Goal: Find specific page/section: Find specific page/section

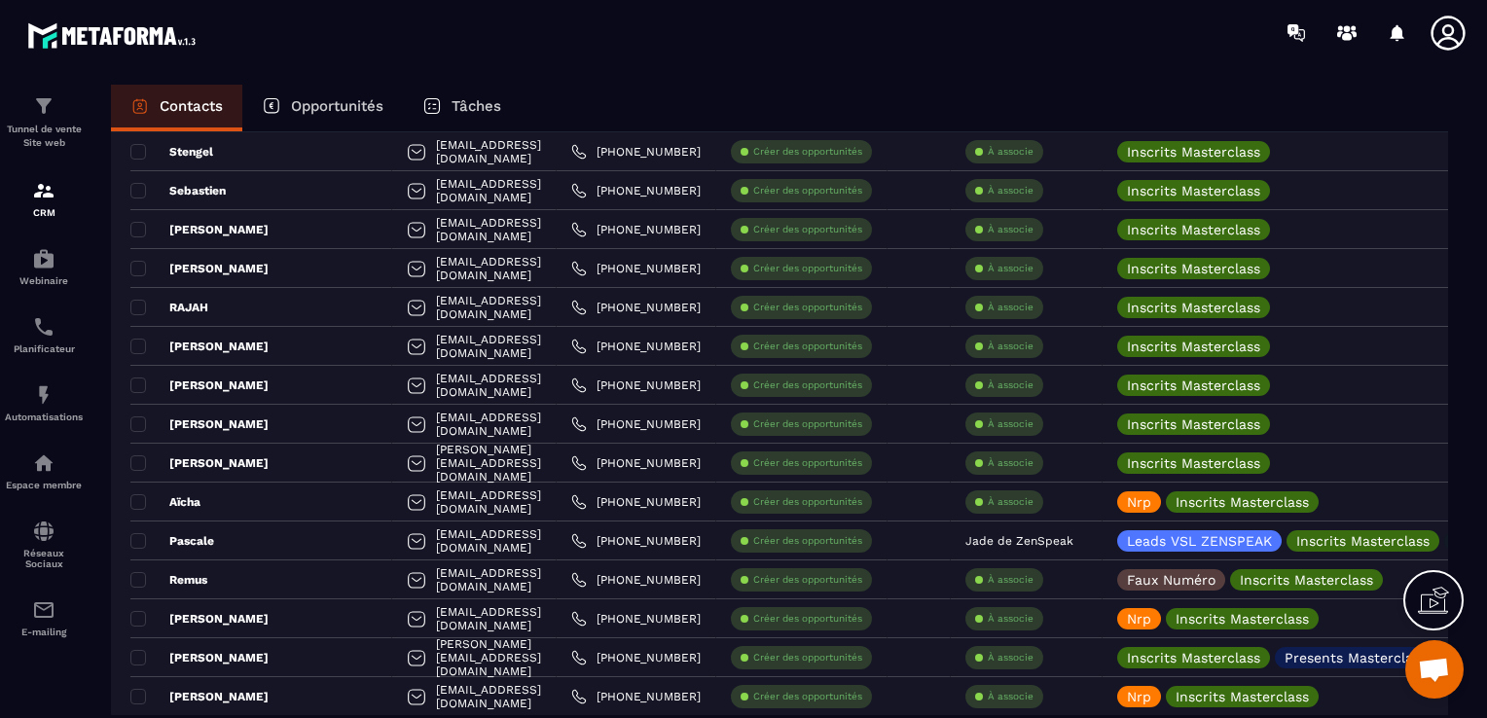
scroll to position [2238, 0]
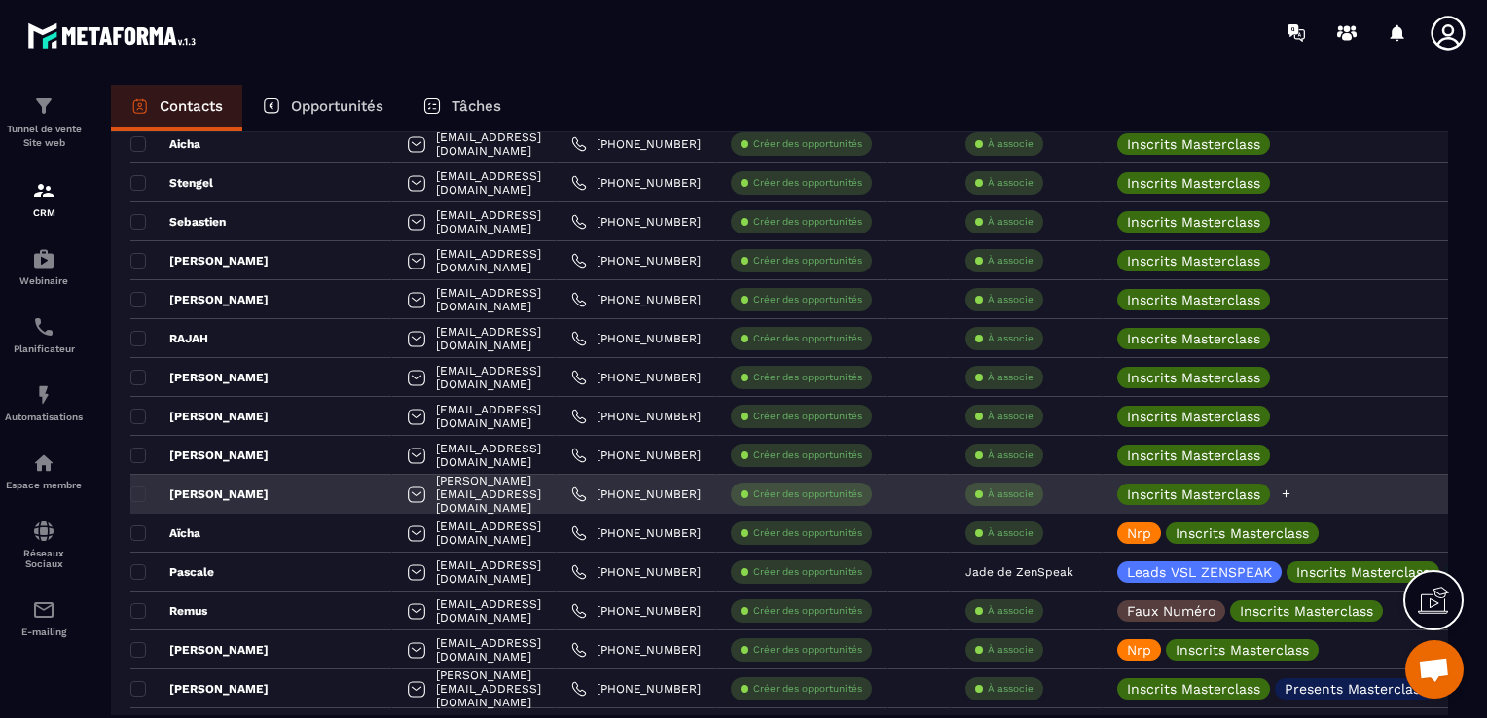
click at [1292, 488] on icon at bounding box center [1286, 494] width 13 height 13
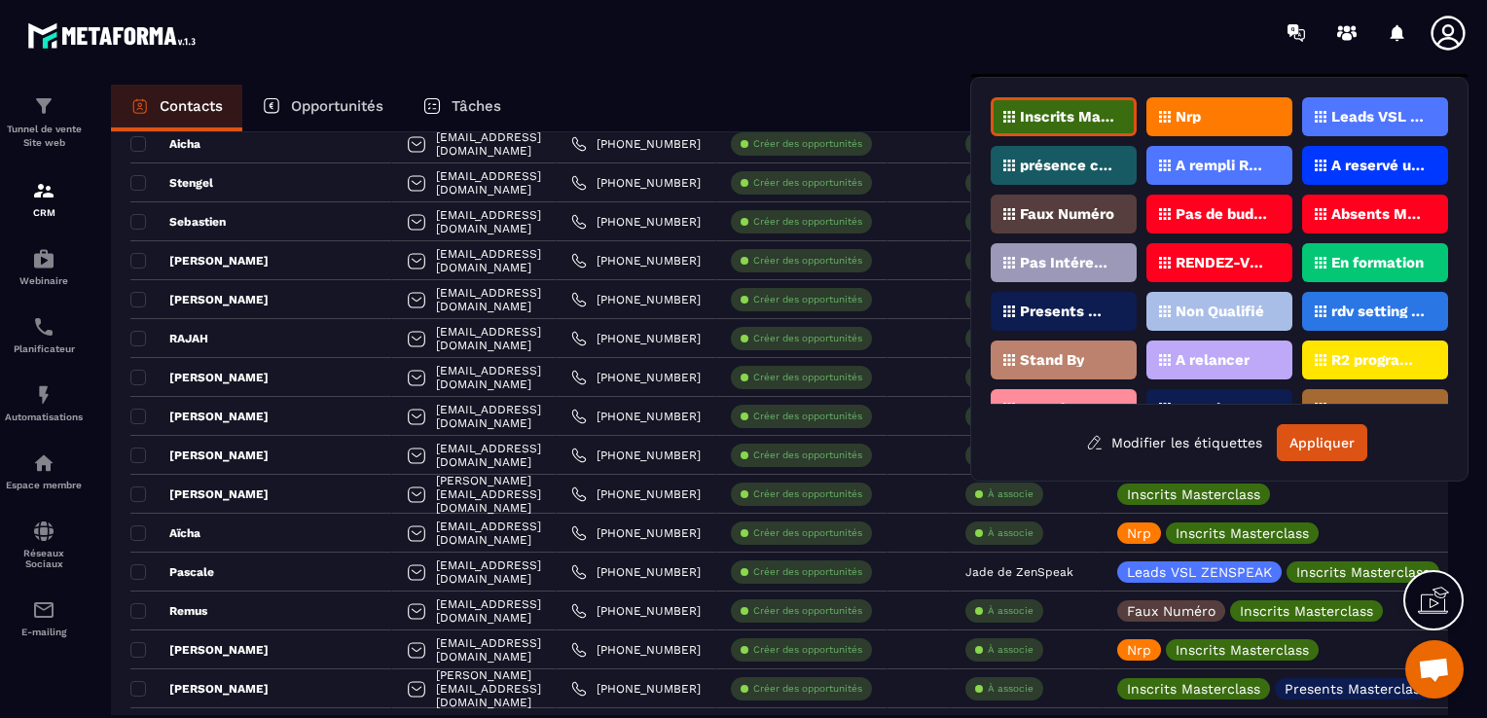
click at [1204, 126] on div "Nrp" at bounding box center [1219, 116] width 146 height 39
click at [1327, 427] on button "Appliquer" at bounding box center [1322, 442] width 90 height 37
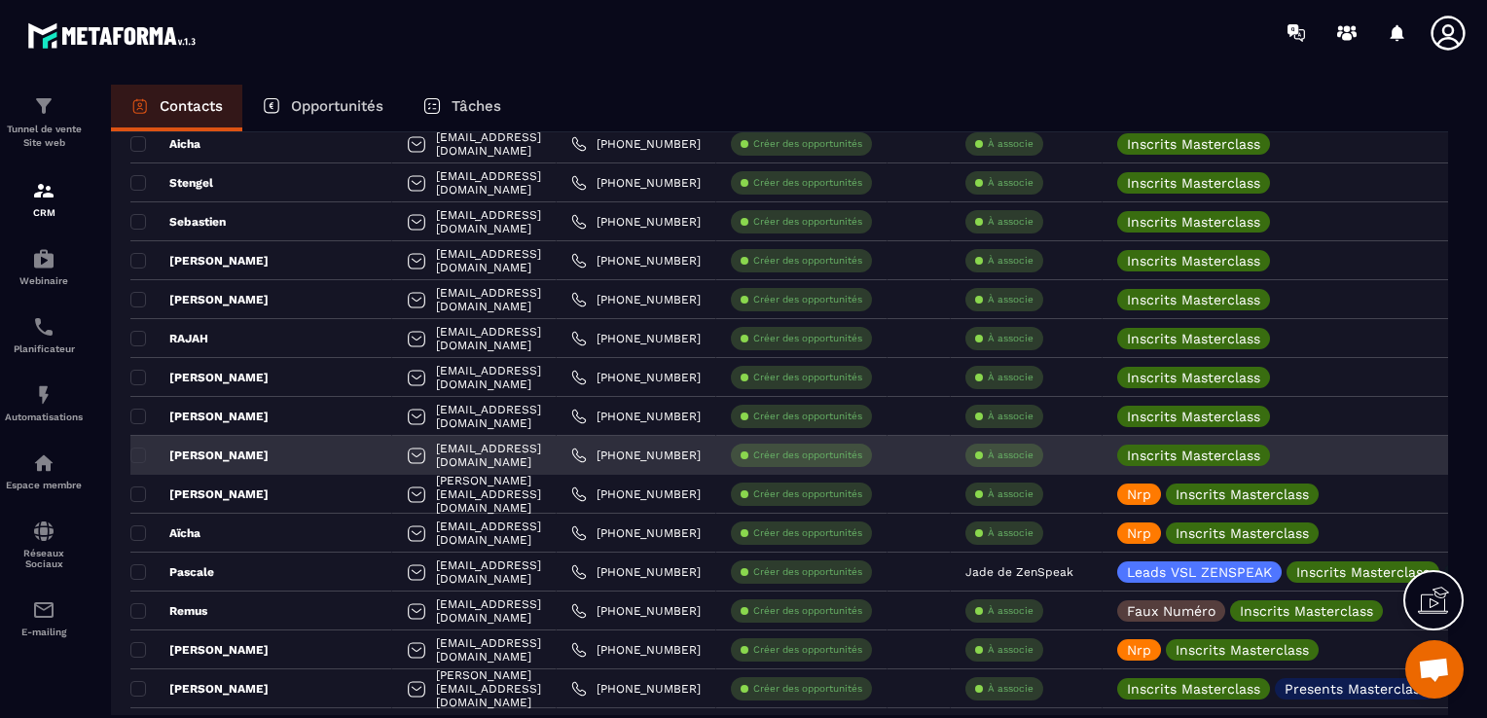
click at [276, 459] on div "[PERSON_NAME]" at bounding box center [261, 455] width 262 height 39
